Goal: Information Seeking & Learning: Learn about a topic

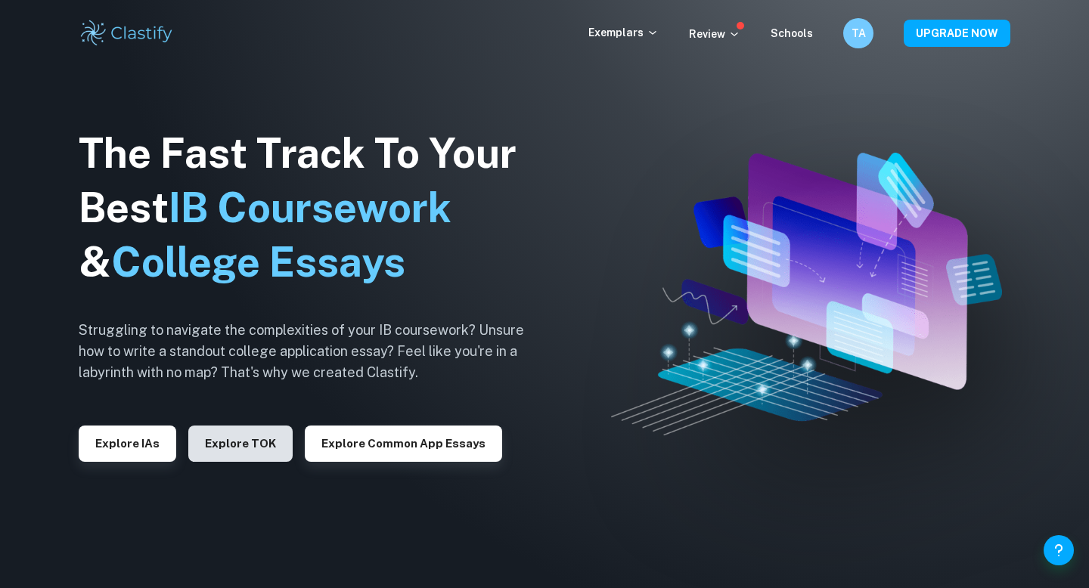
click at [276, 440] on button "Explore TOK" at bounding box center [240, 444] width 104 height 36
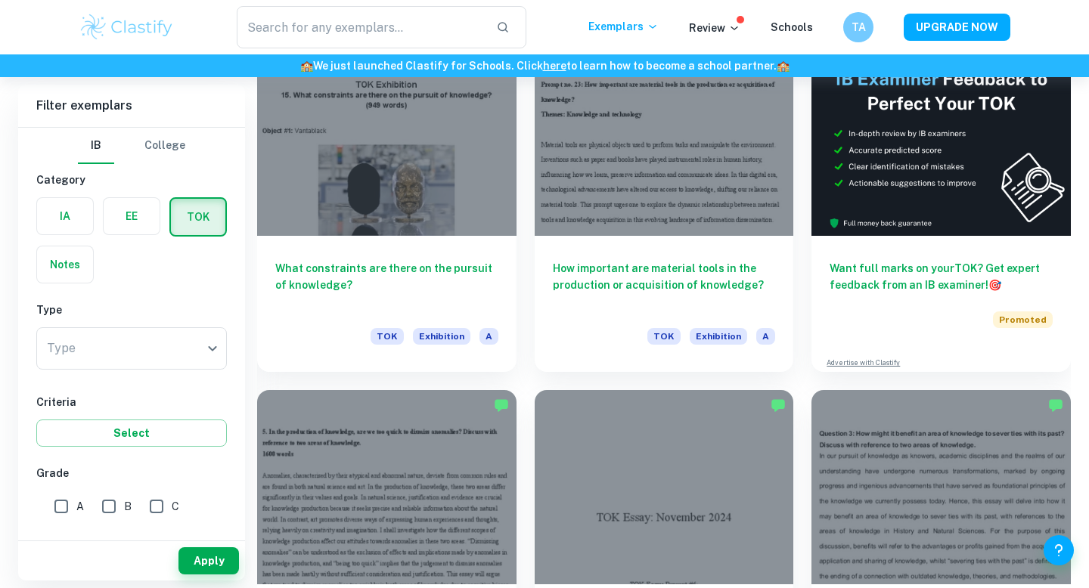
scroll to position [400, 0]
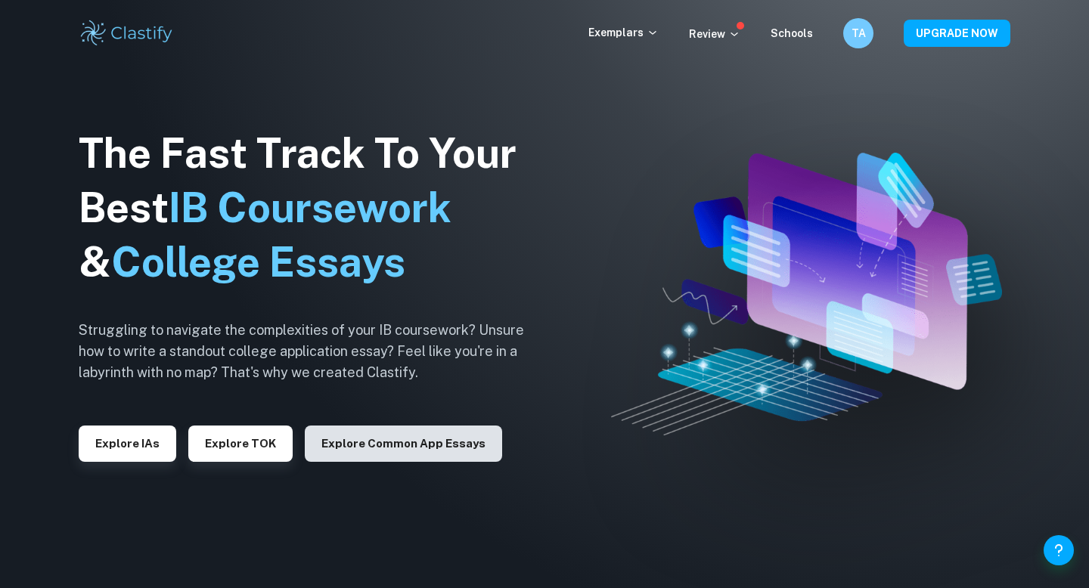
click at [359, 434] on button "Explore Common App essays" at bounding box center [403, 444] width 197 height 36
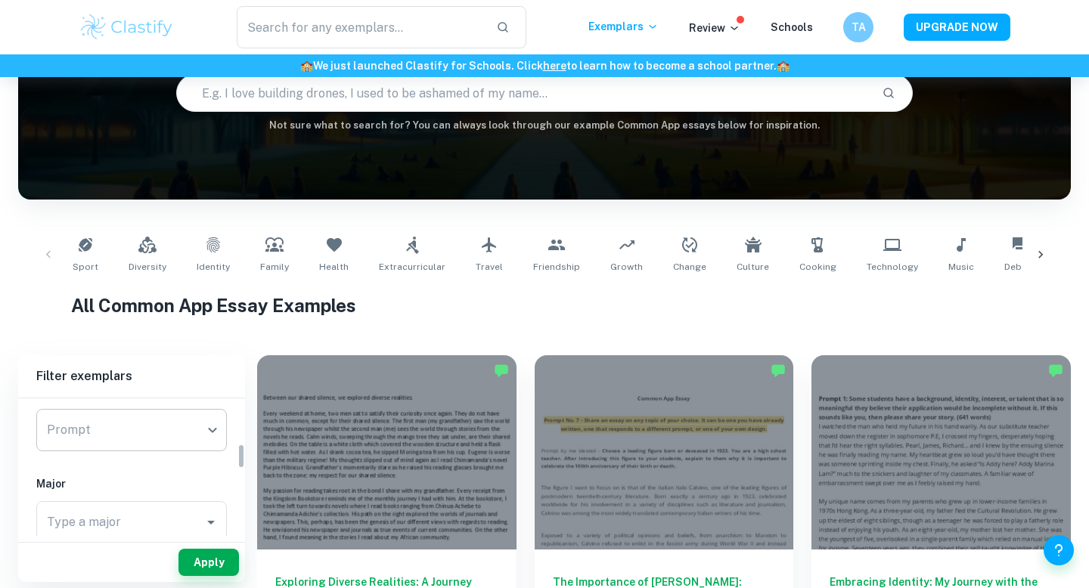
scroll to position [248, 0]
click at [139, 36] on img at bounding box center [127, 27] width 96 height 30
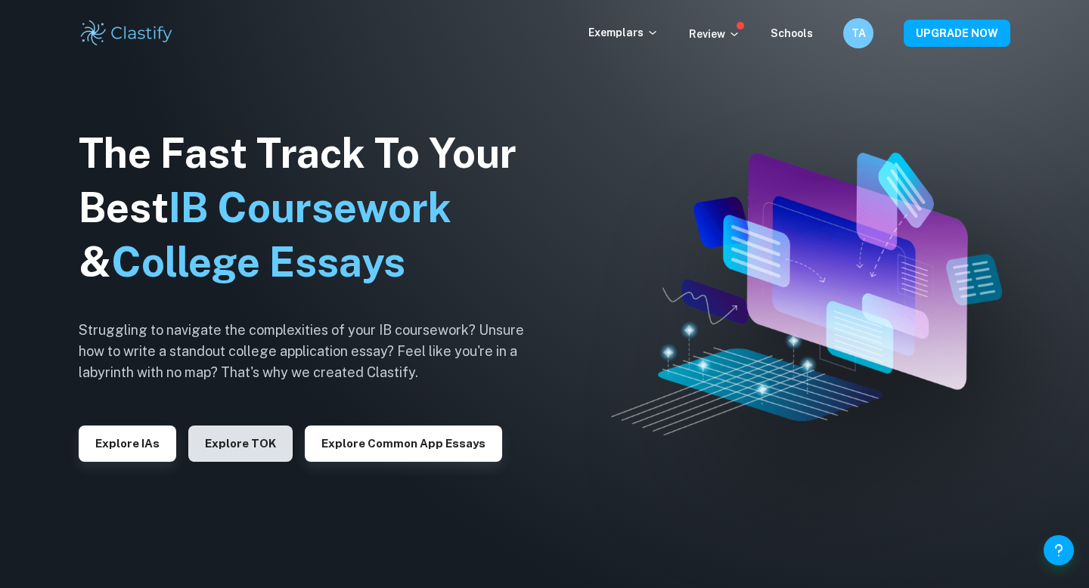
click at [224, 444] on button "Explore TOK" at bounding box center [240, 444] width 104 height 36
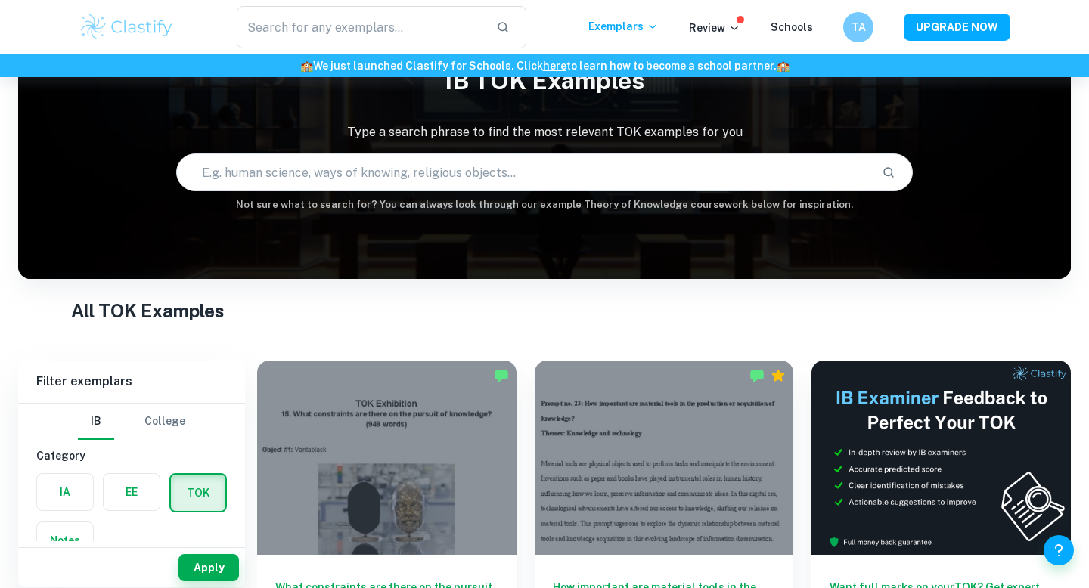
scroll to position [194, 0]
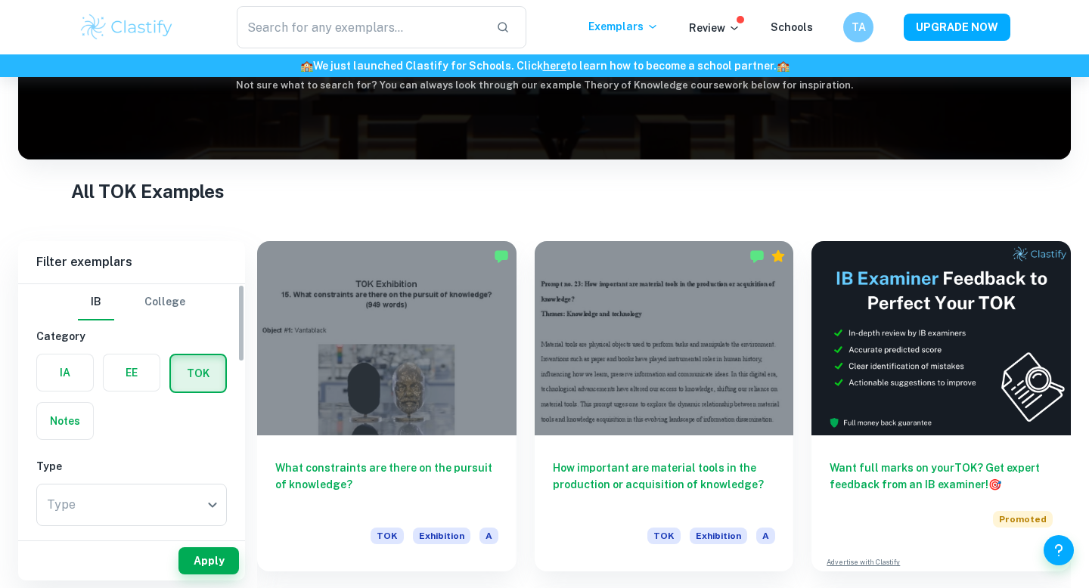
click at [129, 374] on label "button" at bounding box center [132, 373] width 56 height 36
click at [0, 0] on input "radio" at bounding box center [0, 0] width 0 height 0
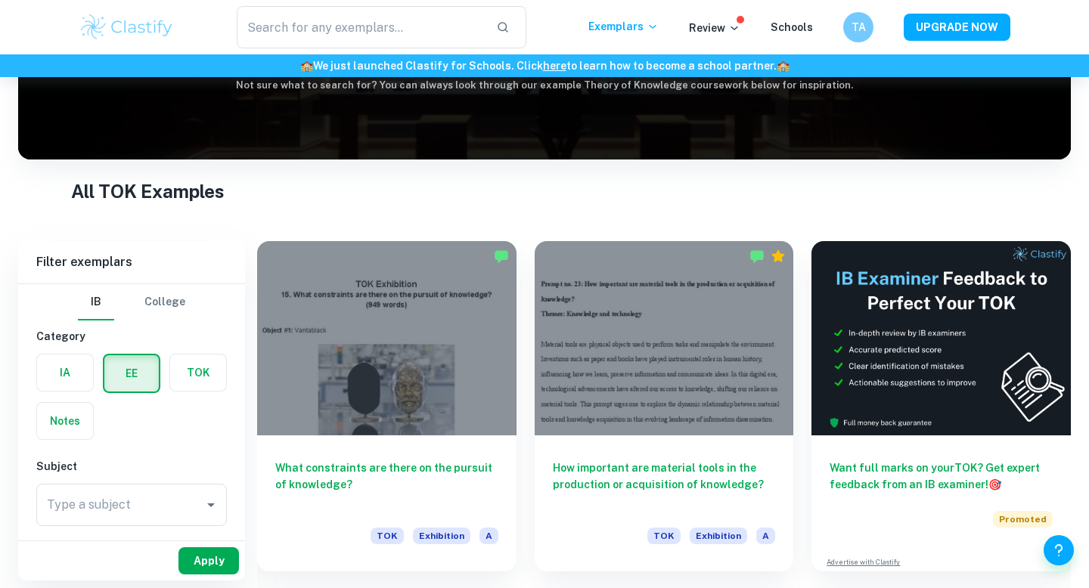
click at [194, 553] on button "Apply" at bounding box center [208, 560] width 60 height 27
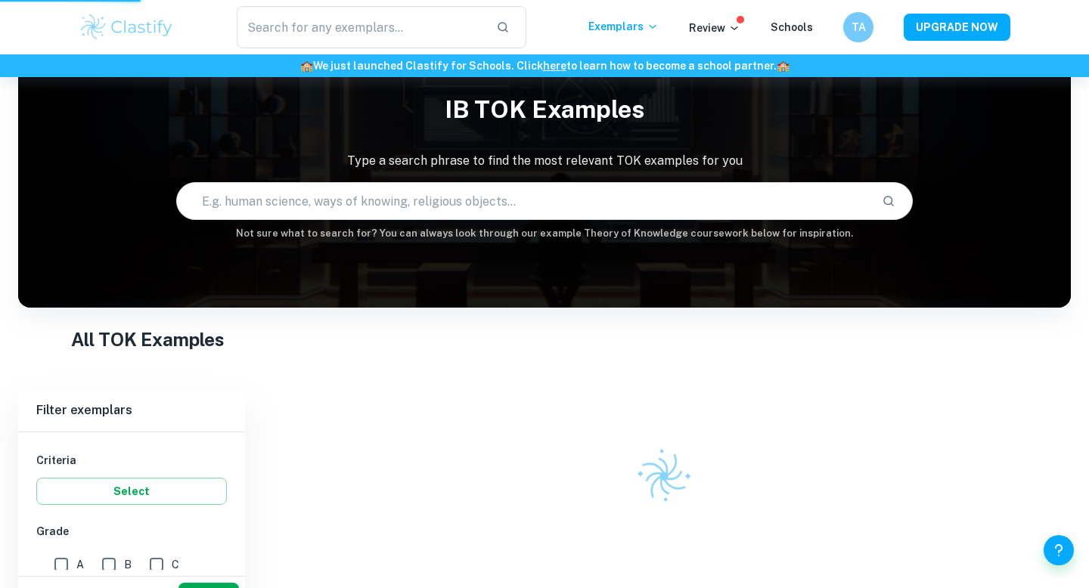
scroll to position [0, 0]
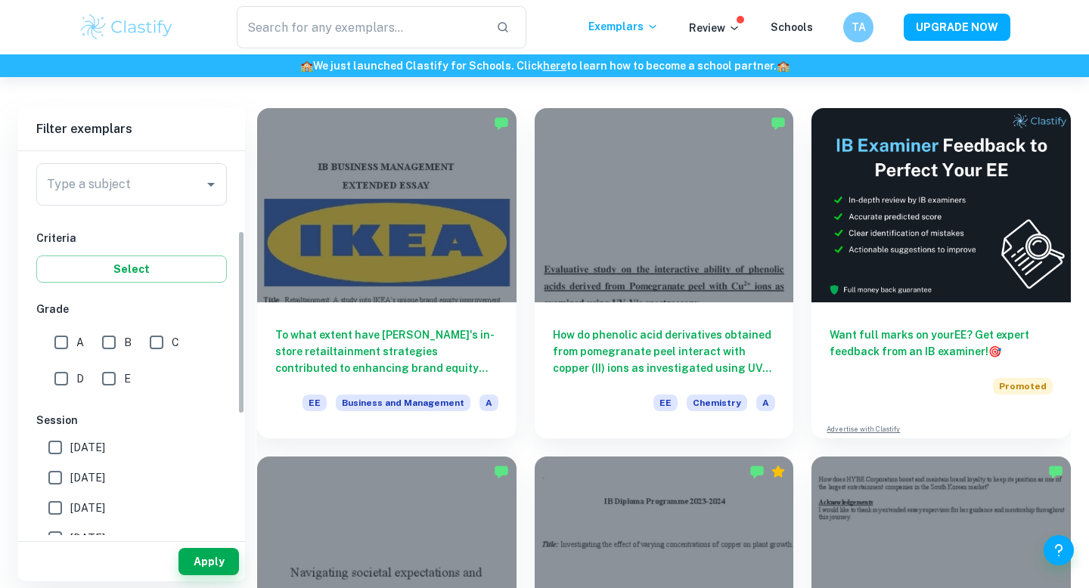
scroll to position [162, 0]
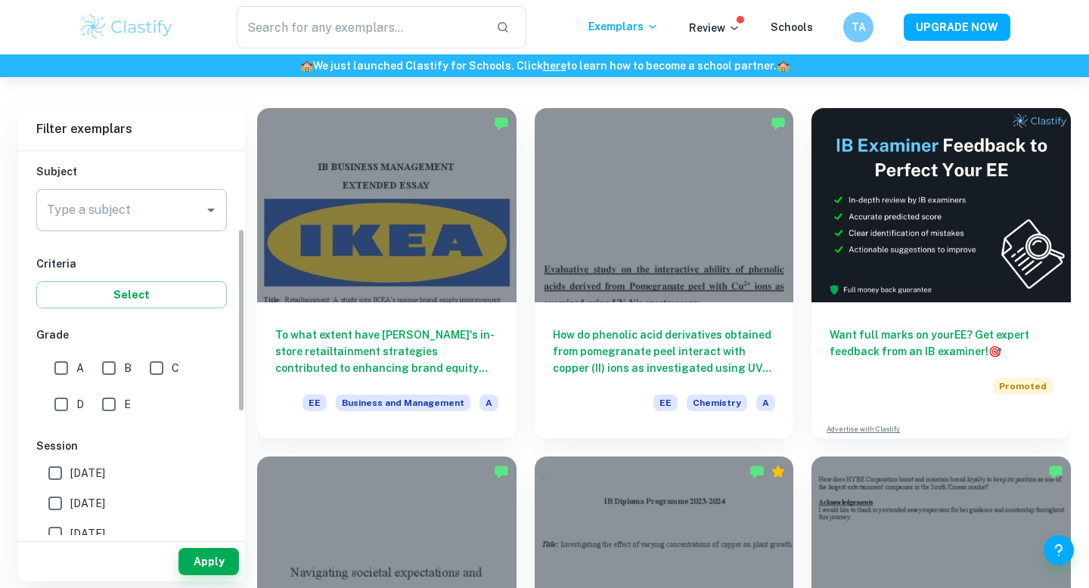
click at [161, 218] on input "Type a subject" at bounding box center [120, 210] width 154 height 29
click at [169, 212] on input "Type a subject" at bounding box center [120, 210] width 154 height 29
click at [204, 208] on icon "Open" at bounding box center [211, 210] width 18 height 18
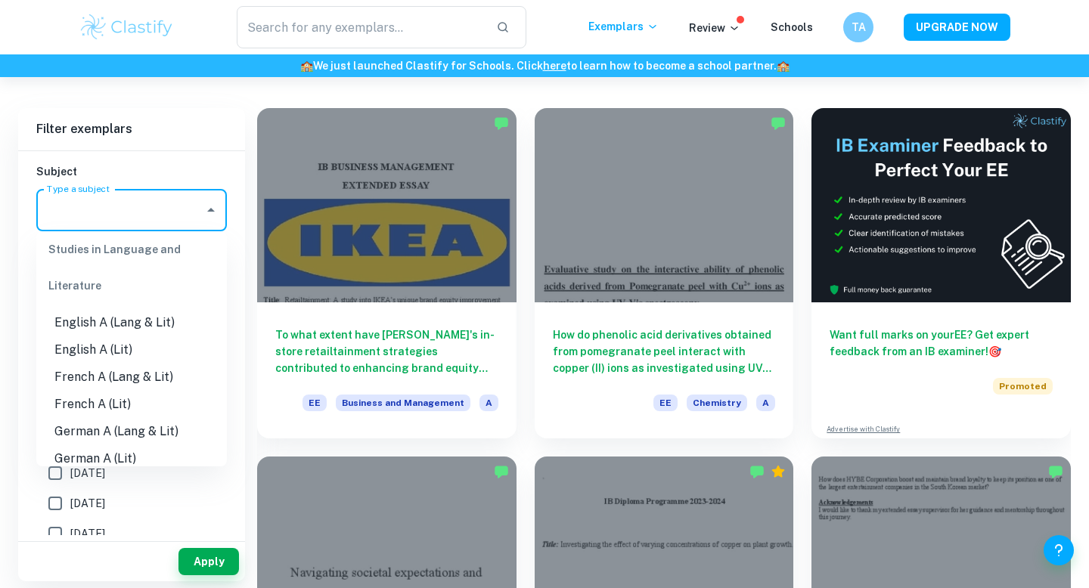
scroll to position [155, 0]
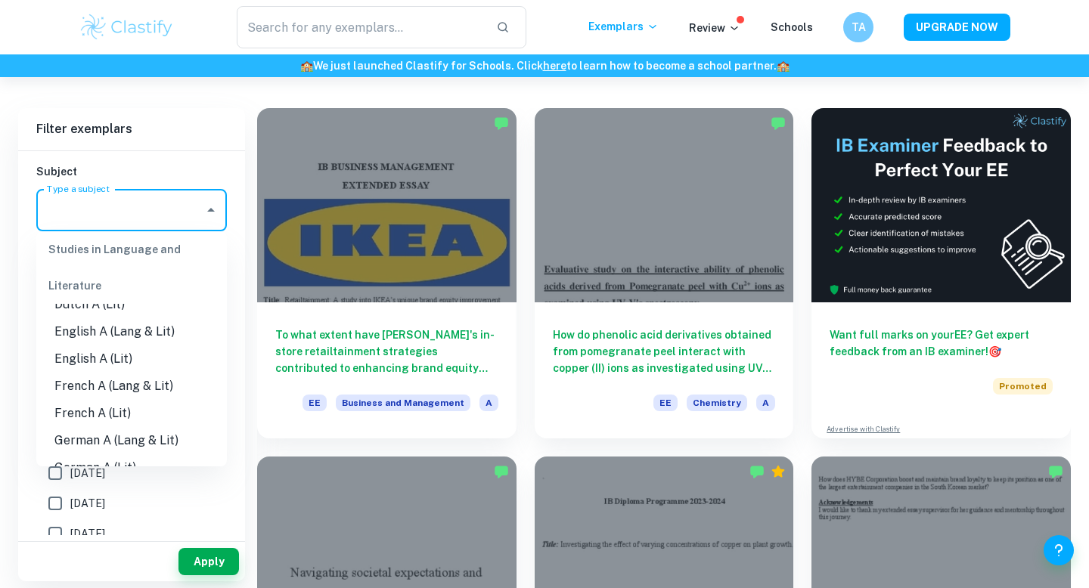
click at [140, 336] on li "English A (Lang & Lit)" at bounding box center [131, 331] width 191 height 27
type input "English A (Lang & Lit)"
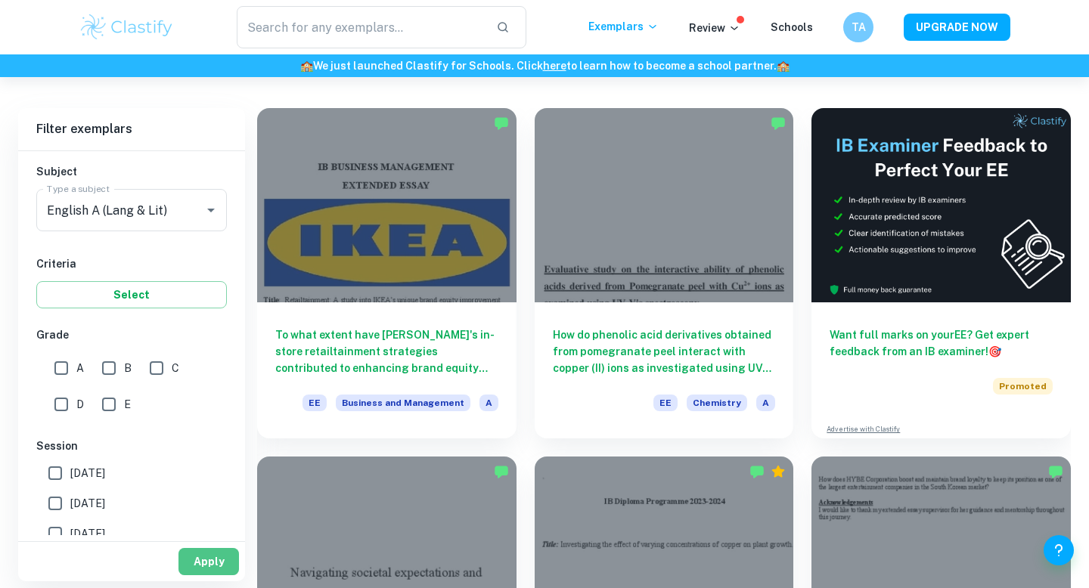
click at [203, 554] on button "Apply" at bounding box center [208, 561] width 60 height 27
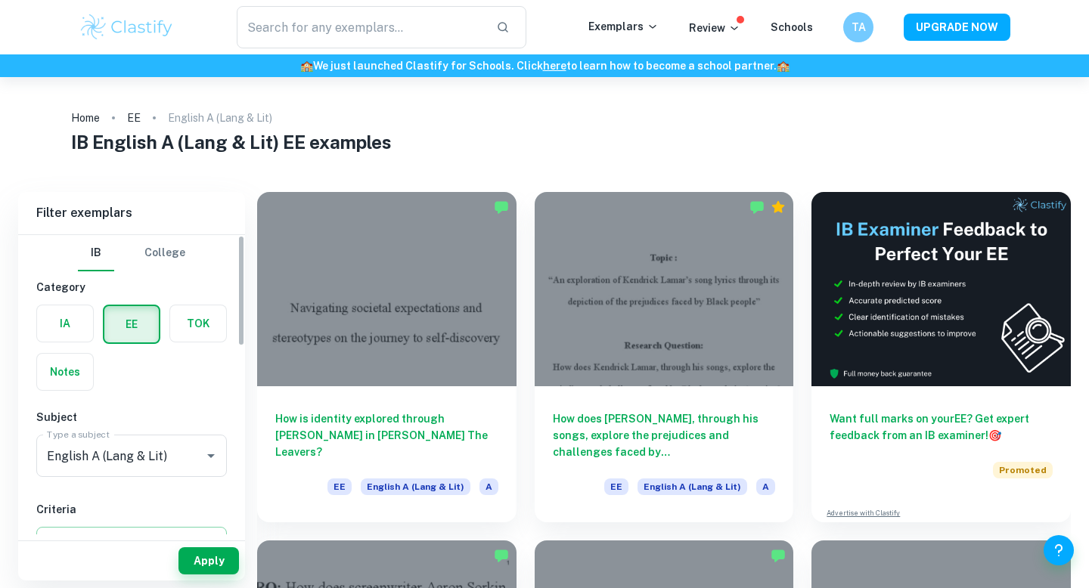
scroll to position [109, 0]
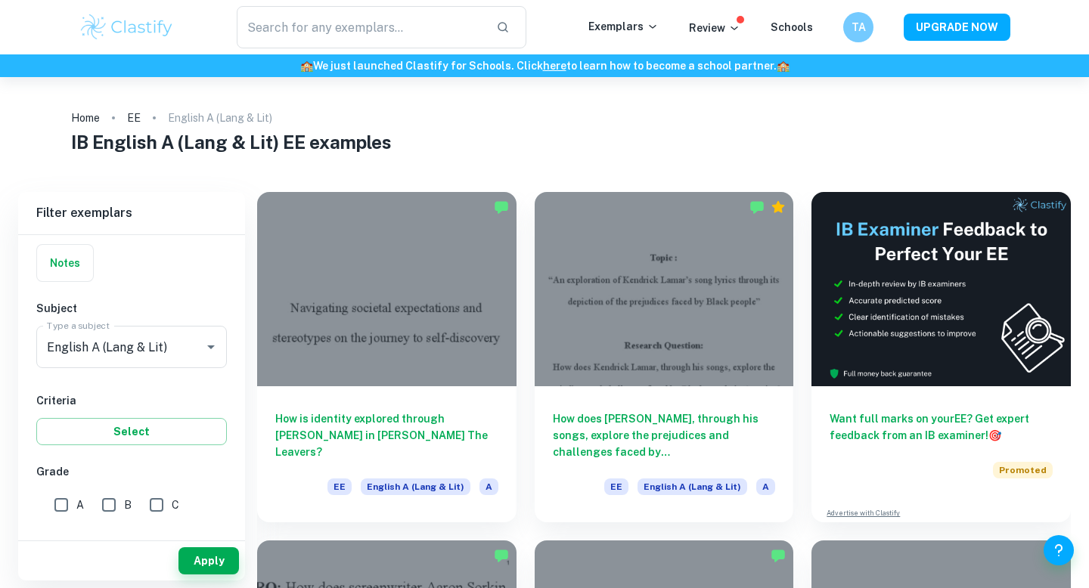
click at [60, 496] on input "A" at bounding box center [61, 505] width 30 height 30
checkbox input "true"
click at [199, 549] on button "Apply" at bounding box center [208, 560] width 60 height 27
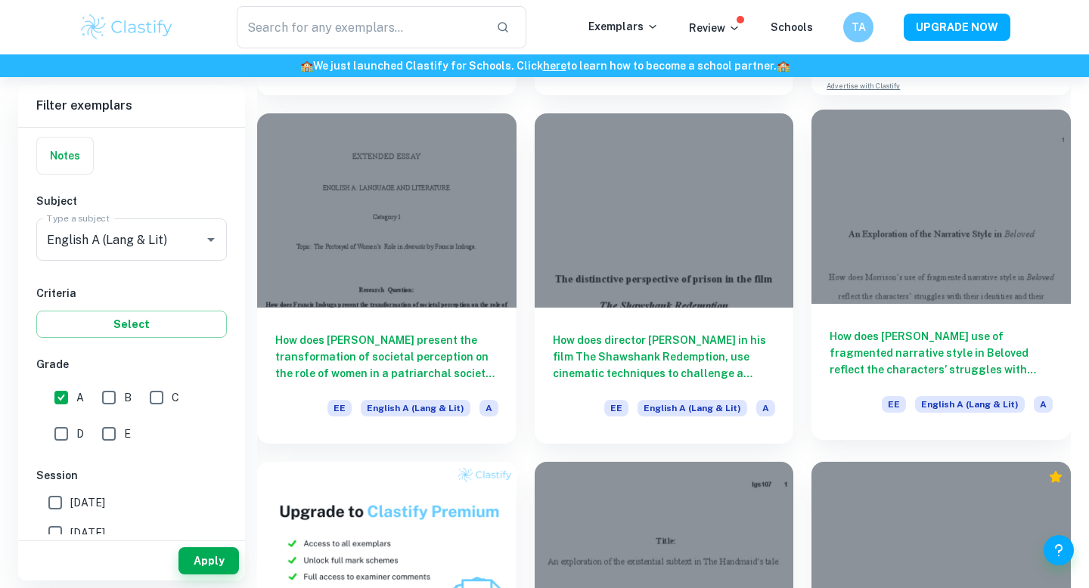
scroll to position [6009, 0]
